Goal: Book appointment/travel/reservation

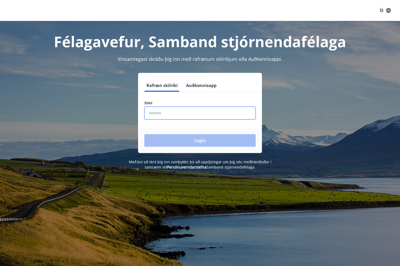
click at [154, 113] on input "phone" at bounding box center [199, 113] width 111 height 13
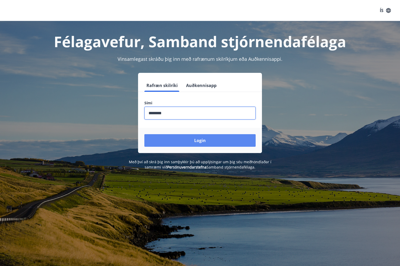
type input "********"
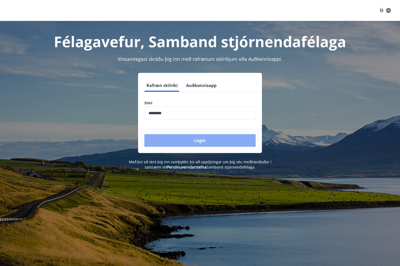
click at [205, 141] on button "Login" at bounding box center [199, 140] width 111 height 13
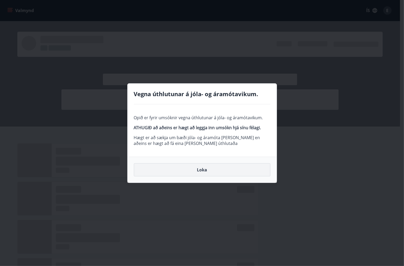
click at [194, 171] on button "Loka" at bounding box center [202, 170] width 137 height 13
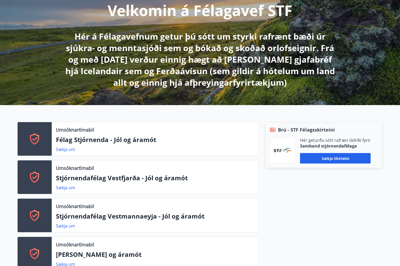
scroll to position [79, 0]
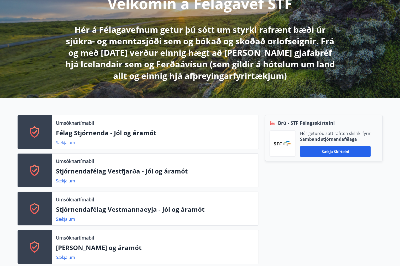
click at [67, 143] on link "Sækja um" at bounding box center [65, 143] width 19 height 6
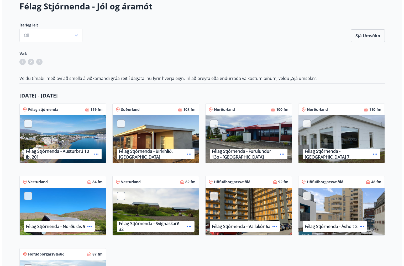
scroll to position [26, 0]
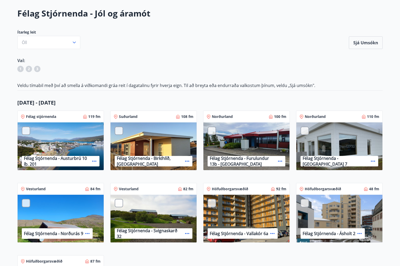
click at [116, 117] on icon at bounding box center [116, 117] width 4 height 4
click at [122, 117] on p "Suðurland" at bounding box center [128, 116] width 19 height 5
click at [76, 41] on icon "button" at bounding box center [74, 42] width 5 height 5
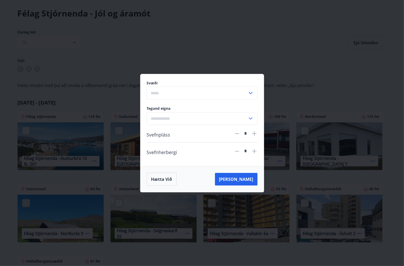
click at [252, 92] on icon at bounding box center [251, 93] width 6 height 6
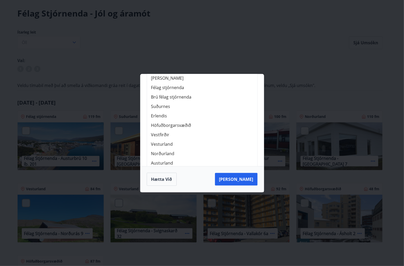
scroll to position [66, 0]
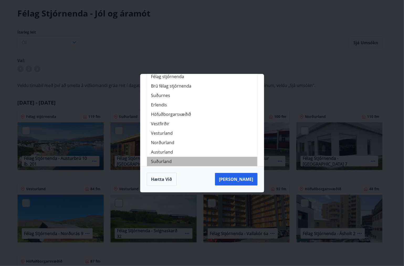
click at [166, 161] on li "Suðurland" at bounding box center [202, 161] width 110 height 9
type input "*********"
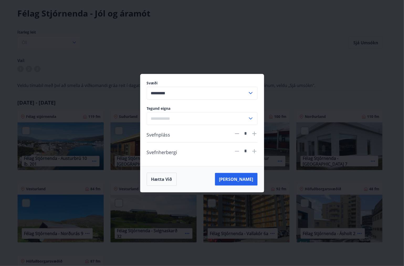
click at [252, 120] on icon at bounding box center [251, 119] width 6 height 6
click at [173, 130] on li "Sumarbústaður" at bounding box center [202, 129] width 110 height 9
type input "**********"
click at [251, 180] on button "[PERSON_NAME]" at bounding box center [236, 179] width 43 height 13
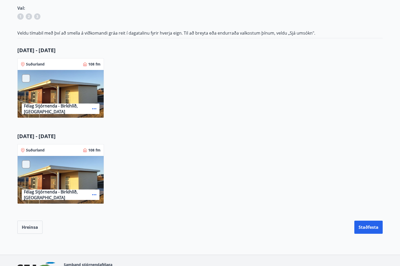
scroll to position [106, 0]
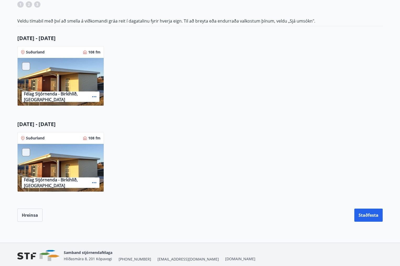
click at [72, 168] on div "Félag Stjórnenda - Birkihlíð, [GEOGRAPHIC_DATA]" at bounding box center [61, 168] width 86 height 48
click at [73, 168] on div "Félag Stjórnenda - Birkihlíð, [GEOGRAPHIC_DATA]" at bounding box center [61, 168] width 86 height 48
click at [41, 159] on div "Félag Stjórnenda - Birkihlíð, [GEOGRAPHIC_DATA]" at bounding box center [61, 168] width 86 height 48
click at [56, 72] on div "Félag Stjórnenda - Birkihlíð, [GEOGRAPHIC_DATA]" at bounding box center [61, 82] width 86 height 48
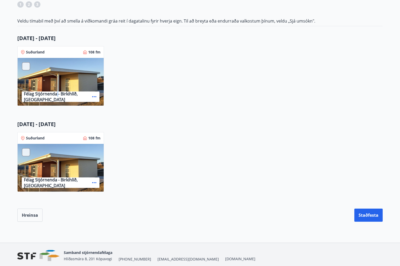
click at [56, 72] on div "Félag Stjórnenda - Birkihlíð, [GEOGRAPHIC_DATA]" at bounding box center [61, 82] width 86 height 48
click at [34, 52] on p "Suðurland" at bounding box center [35, 52] width 19 height 5
click at [44, 97] on p "Félag Stjórnenda - Birkihlíð, [GEOGRAPHIC_DATA]" at bounding box center [57, 97] width 66 height 12
click at [25, 66] on div at bounding box center [26, 66] width 8 height 8
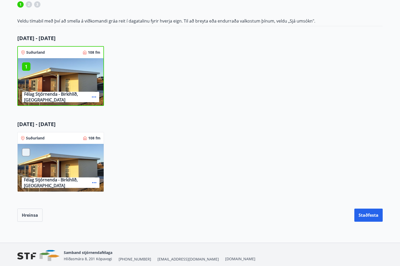
click at [25, 66] on p "1" at bounding box center [26, 66] width 8 height 7
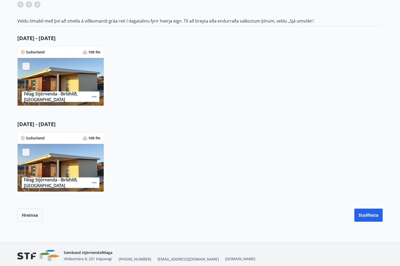
click at [26, 153] on div at bounding box center [26, 152] width 8 height 8
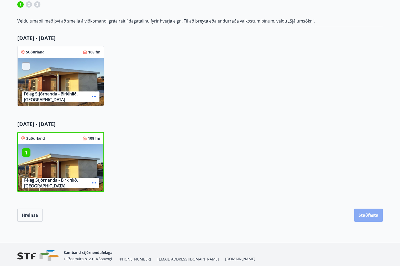
click at [363, 215] on button "Staðfesta" at bounding box center [368, 215] width 28 height 13
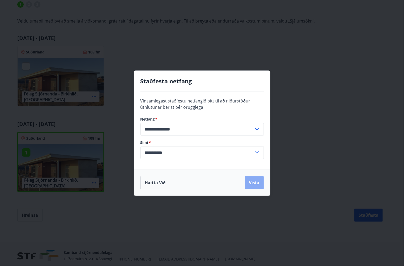
click at [253, 184] on button "Vista" at bounding box center [254, 183] width 19 height 13
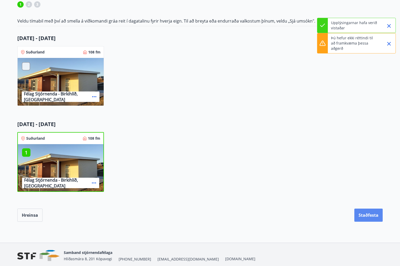
click at [370, 216] on button "Staðfesta" at bounding box center [368, 215] width 28 height 13
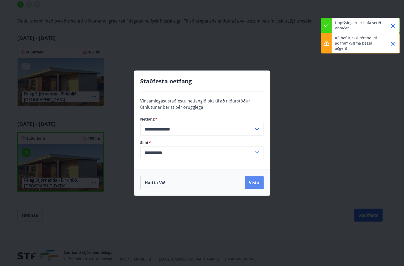
click at [259, 182] on button "Vista" at bounding box center [254, 183] width 19 height 13
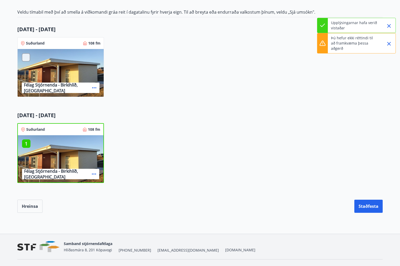
scroll to position [125, 0]
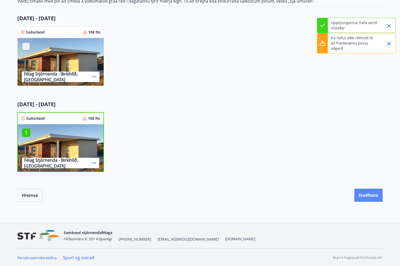
click at [365, 194] on button "Staðfesta" at bounding box center [368, 195] width 28 height 13
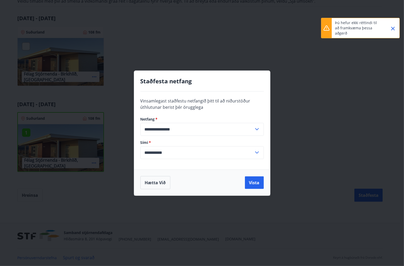
click at [326, 110] on div "**********" at bounding box center [202, 133] width 404 height 266
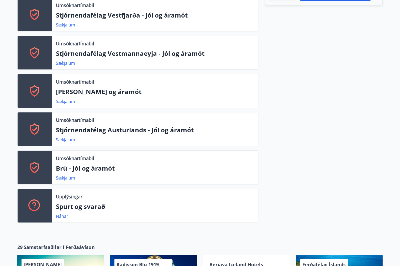
scroll to position [236, 0]
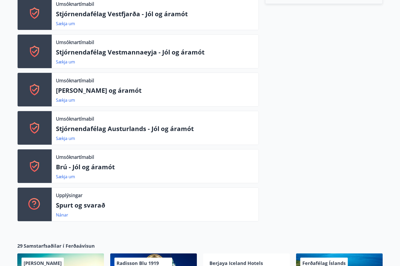
click at [86, 166] on p "Brú - Jól og áramót" at bounding box center [155, 167] width 198 height 9
click at [37, 167] on icon at bounding box center [34, 166] width 13 height 13
click at [69, 158] on p "Umsóknartímabil" at bounding box center [75, 157] width 38 height 7
click at [69, 160] on p "Umsóknartímabil" at bounding box center [75, 157] width 38 height 7
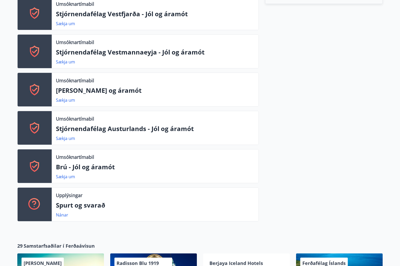
click at [86, 168] on p "Brú - Jól og áramót" at bounding box center [155, 167] width 198 height 9
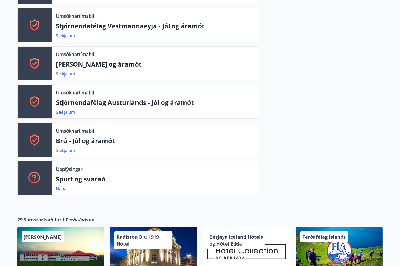
scroll to position [289, 0]
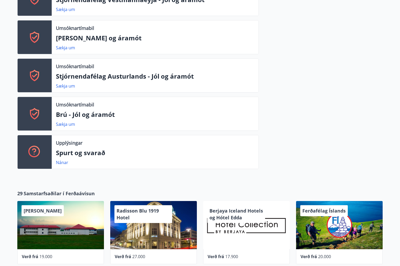
click at [40, 119] on icon at bounding box center [34, 114] width 13 height 13
click at [29, 112] on icon at bounding box center [34, 114] width 13 height 13
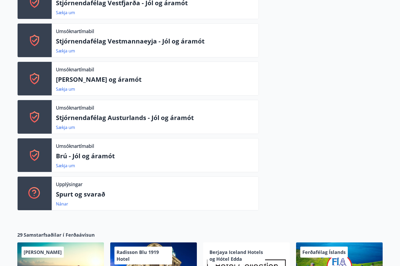
scroll to position [236, 0]
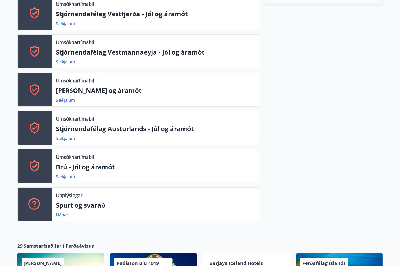
click at [97, 168] on p "Brú - Jól og áramót" at bounding box center [155, 167] width 198 height 9
click at [66, 177] on link "Sækja um" at bounding box center [65, 177] width 19 height 6
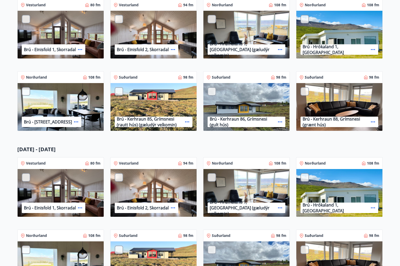
scroll to position [158, 0]
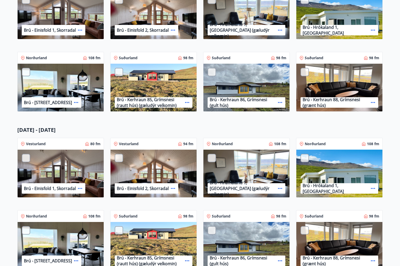
click at [120, 71] on div at bounding box center [119, 72] width 8 height 8
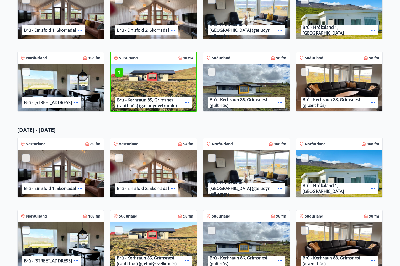
click at [213, 73] on div at bounding box center [212, 72] width 8 height 8
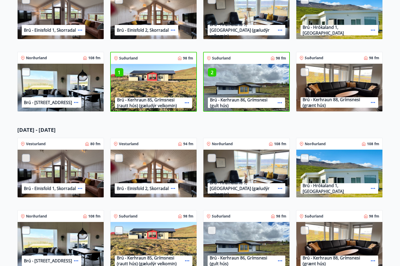
click at [213, 231] on div at bounding box center [212, 231] width 8 height 8
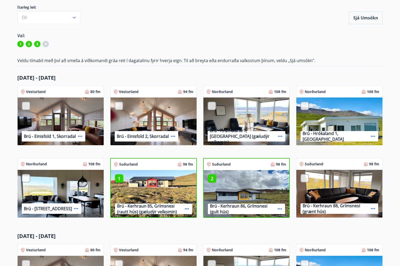
scroll to position [46, 0]
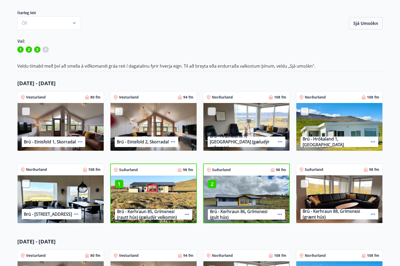
drag, startPoint x: 213, startPoint y: 185, endPoint x: 205, endPoint y: 184, distance: 7.6
click at [212, 185] on p "2" at bounding box center [212, 184] width 8 height 7
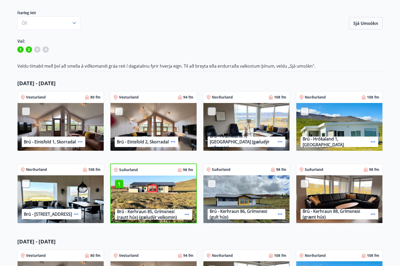
click at [117, 184] on p "1" at bounding box center [119, 184] width 8 height 7
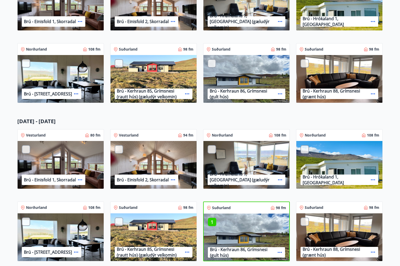
scroll to position [177, 0]
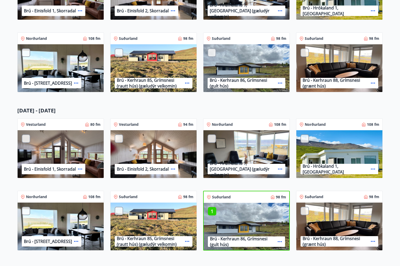
click at [212, 213] on p "1" at bounding box center [212, 211] width 8 height 7
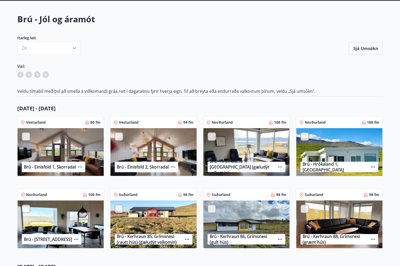
scroll to position [0, 0]
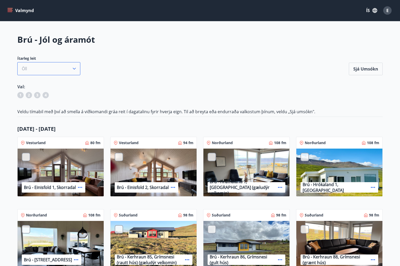
click at [75, 67] on icon "button" at bounding box center [74, 68] width 5 height 5
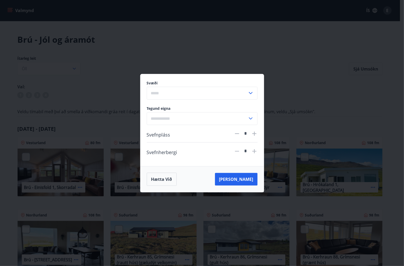
click at [250, 92] on icon at bounding box center [251, 93] width 6 height 6
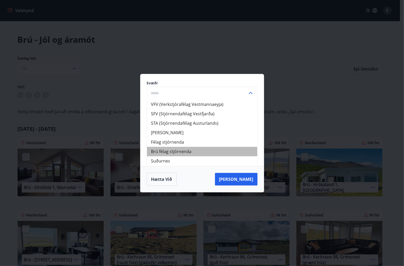
drag, startPoint x: 171, startPoint y: 152, endPoint x: 204, endPoint y: 148, distance: 33.1
click at [172, 152] on li "Brú félag stjórnenda" at bounding box center [202, 151] width 110 height 9
type input "**********"
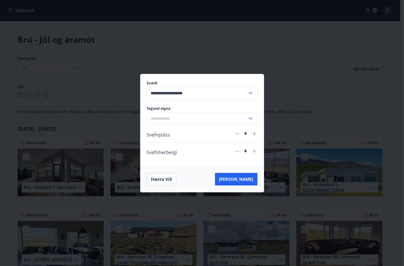
click at [250, 118] on icon at bounding box center [251, 119] width 6 height 6
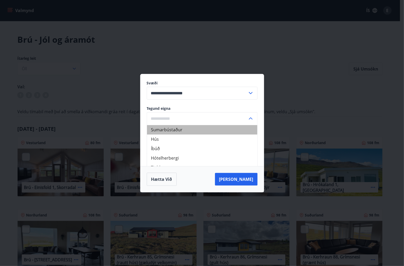
click at [170, 130] on li "Sumarbústaður" at bounding box center [202, 129] width 110 height 9
type input "**********"
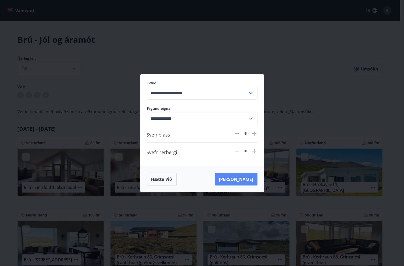
click at [246, 179] on button "[PERSON_NAME]" at bounding box center [236, 179] width 43 height 13
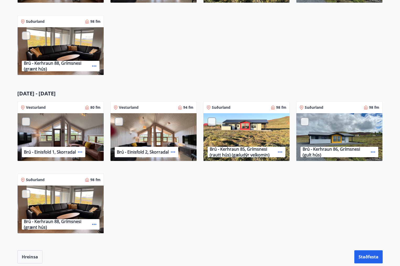
scroll to position [210, 0]
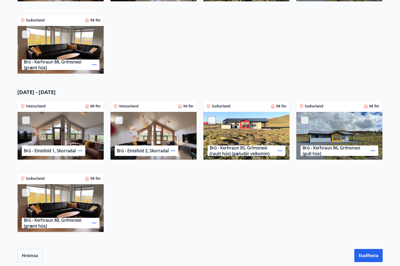
click at [212, 121] on div at bounding box center [212, 120] width 8 height 8
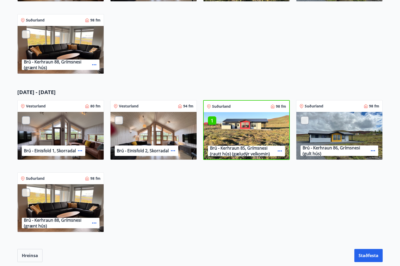
click at [303, 119] on div at bounding box center [305, 120] width 8 height 8
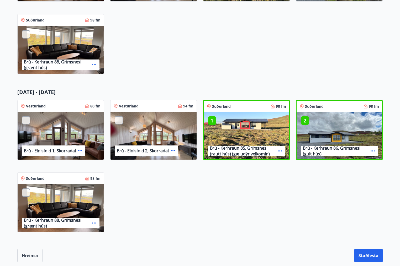
click at [24, 193] on div at bounding box center [26, 193] width 8 height 8
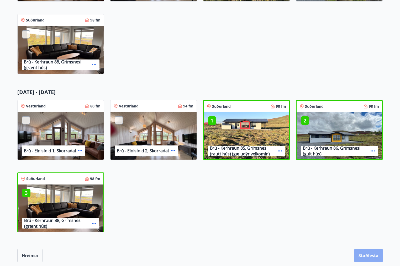
click at [364, 256] on button "Staðfesta" at bounding box center [368, 255] width 28 height 13
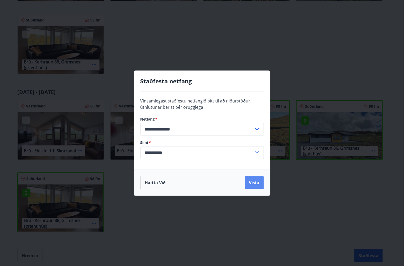
click at [258, 186] on button "Vista" at bounding box center [254, 183] width 19 height 13
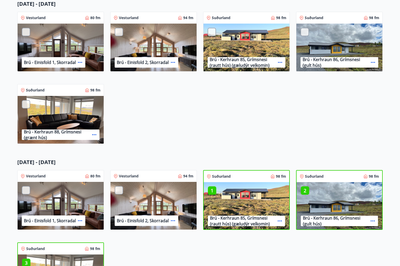
scroll to position [0, 0]
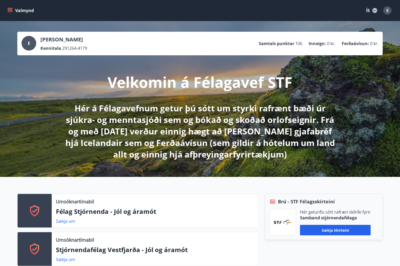
click at [12, 9] on icon "menu" at bounding box center [9, 10] width 5 height 5
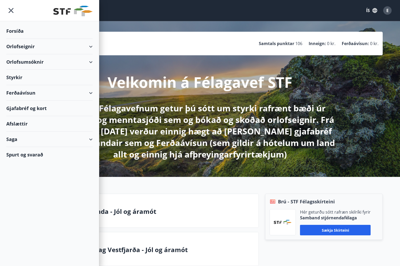
click at [89, 44] on div "Orlofseignir" at bounding box center [49, 46] width 86 height 15
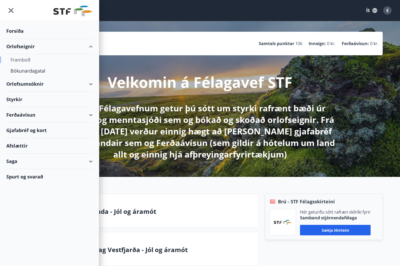
click at [22, 60] on div "Framboð" at bounding box center [50, 59] width 78 height 11
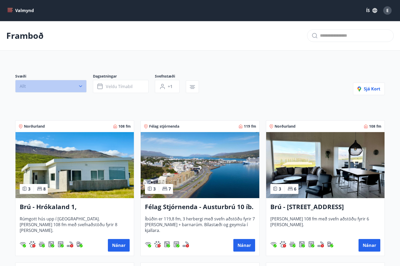
click at [80, 86] on icon "button" at bounding box center [80, 86] width 5 height 5
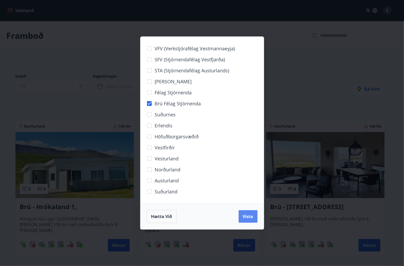
click at [245, 220] on button "Vista" at bounding box center [248, 217] width 19 height 13
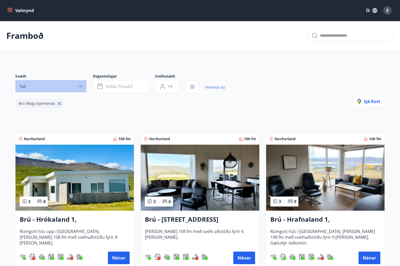
click at [80, 87] on icon "button" at bounding box center [80, 86] width 5 height 5
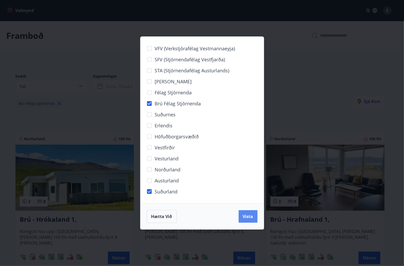
click at [254, 219] on button "Vista" at bounding box center [248, 217] width 19 height 13
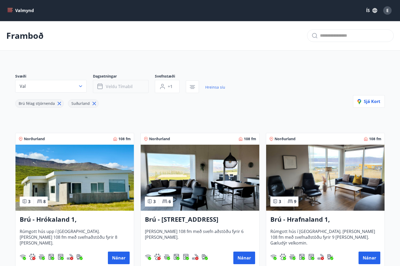
click at [122, 88] on span "Veldu tímabil" at bounding box center [119, 87] width 27 height 6
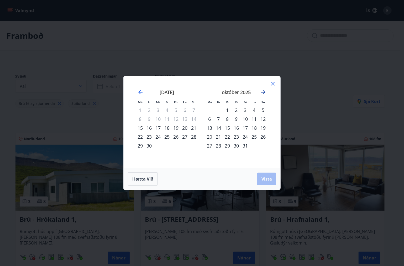
click at [264, 92] on icon "Move forward to switch to the next month." at bounding box center [263, 92] width 4 height 4
click at [272, 85] on icon at bounding box center [273, 84] width 4 height 4
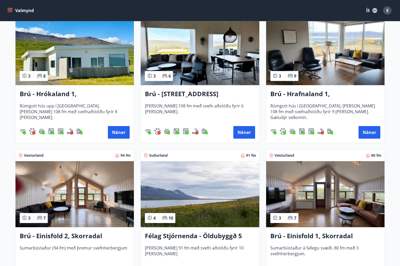
scroll to position [105, 0]
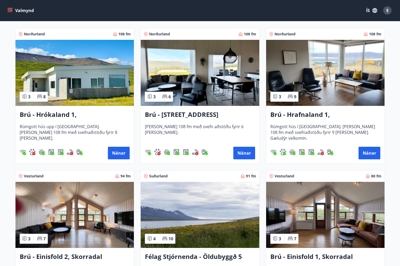
click at [86, 92] on img at bounding box center [74, 73] width 118 height 66
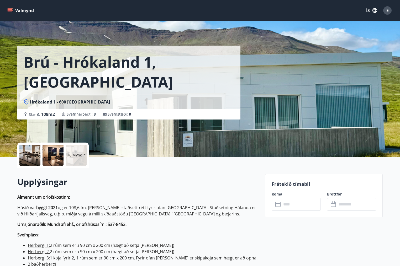
click at [285, 185] on p "Frátekið tímabil" at bounding box center [324, 184] width 104 height 7
click at [279, 205] on icon at bounding box center [278, 205] width 6 height 6
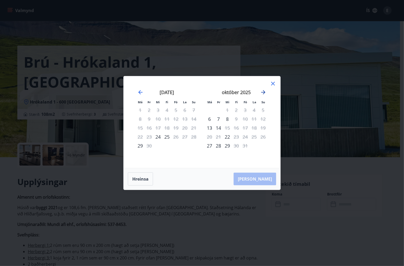
click at [264, 94] on icon "Move forward to switch to the next month." at bounding box center [263, 92] width 6 height 6
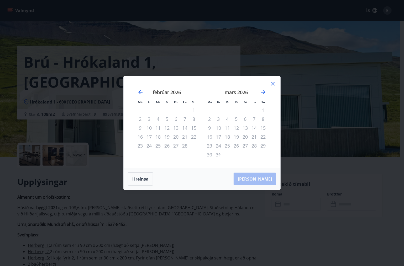
click at [273, 83] on icon at bounding box center [273, 84] width 6 height 6
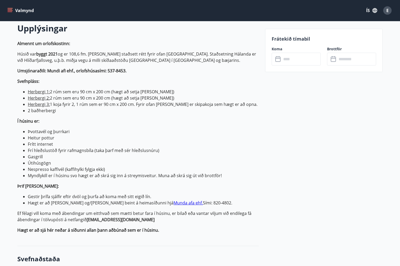
scroll to position [158, 0]
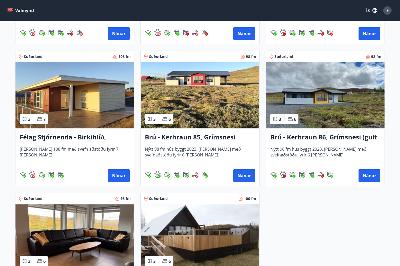
scroll to position [368, 0]
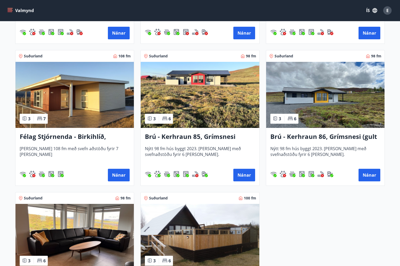
click at [214, 130] on div "Brú - Kerhraun 85, Grímsnesi (rautt hús) (gæludýr velkomin) Nýtt 98 fm hús bygg…" at bounding box center [200, 157] width 118 height 58
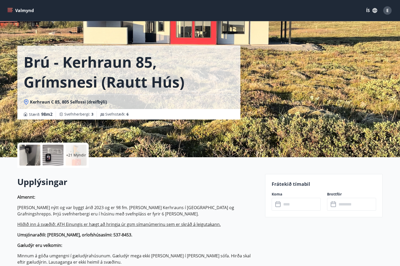
click at [277, 205] on icon at bounding box center [278, 205] width 6 height 6
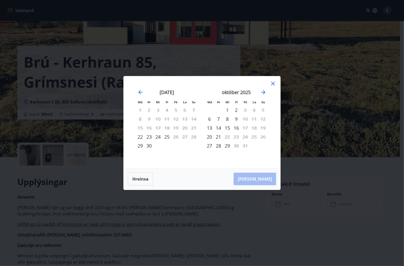
click at [266, 89] on div "október 2025" at bounding box center [236, 94] width 62 height 23
click at [262, 93] on icon "Move forward to switch to the next month." at bounding box center [263, 92] width 6 height 6
click at [275, 84] on icon at bounding box center [273, 84] width 6 height 6
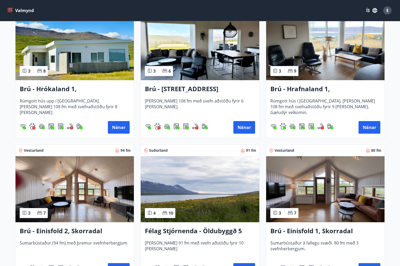
scroll to position [131, 0]
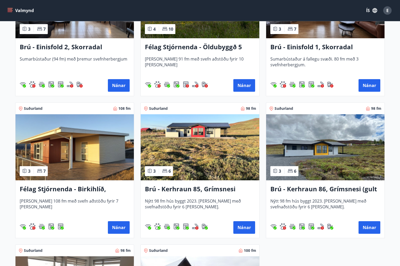
click at [319, 154] on img at bounding box center [325, 147] width 118 height 66
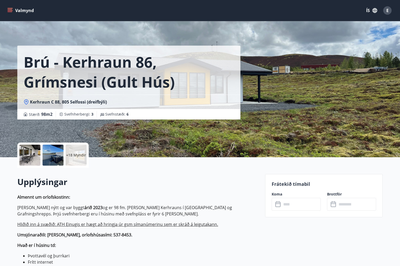
click at [277, 206] on icon at bounding box center [278, 205] width 6 height 6
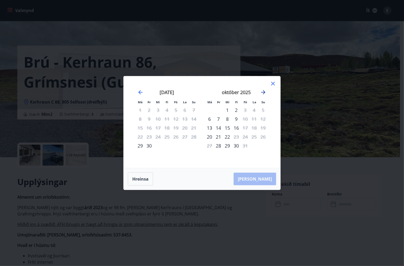
click at [263, 93] on icon "Move forward to switch to the next month." at bounding box center [263, 92] width 4 height 4
click at [263, 92] on icon "Move forward to switch to the next month." at bounding box center [263, 92] width 4 height 4
click at [273, 83] on icon at bounding box center [273, 84] width 6 height 6
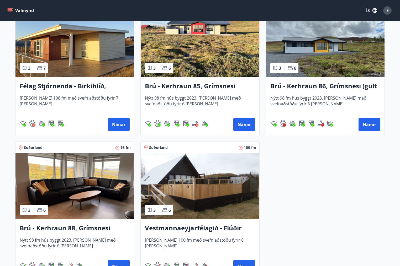
scroll to position [420, 0]
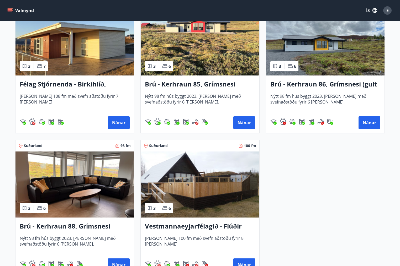
click at [68, 187] on img at bounding box center [74, 185] width 118 height 66
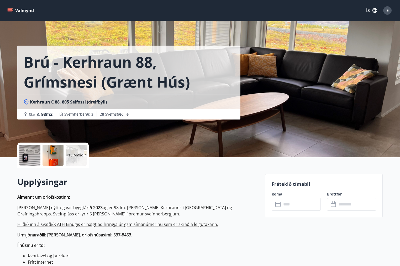
click at [277, 204] on icon at bounding box center [278, 205] width 6 height 6
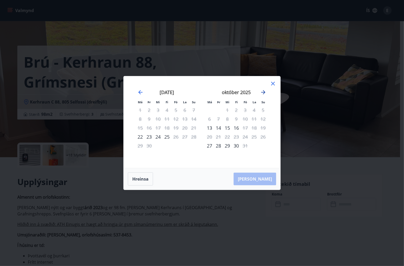
click at [265, 92] on icon "Move forward to switch to the next month." at bounding box center [263, 92] width 4 height 4
click at [271, 86] on icon at bounding box center [273, 84] width 6 height 6
